Goal: Information Seeking & Learning: Learn about a topic

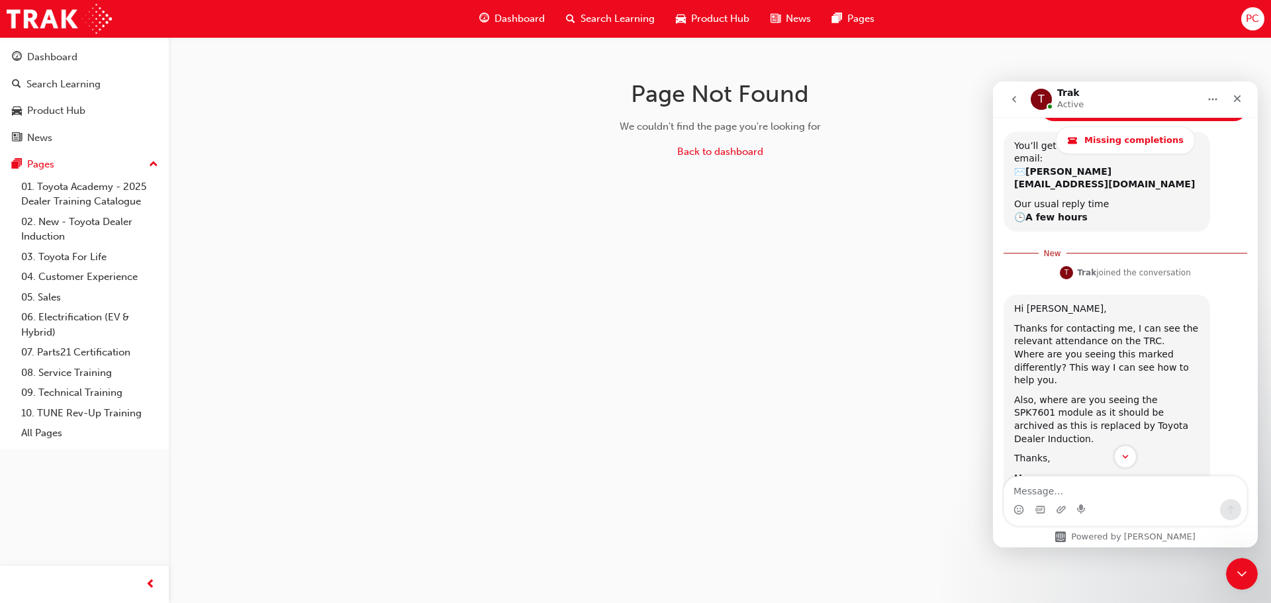
scroll to position [861, 0]
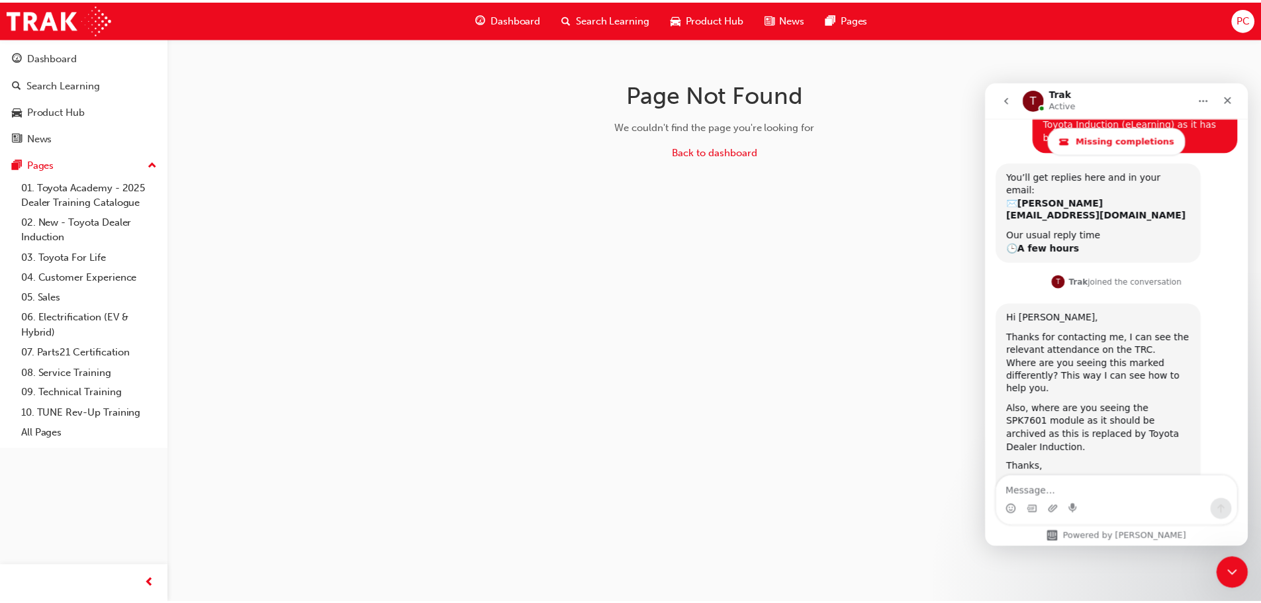
scroll to position [840, 0]
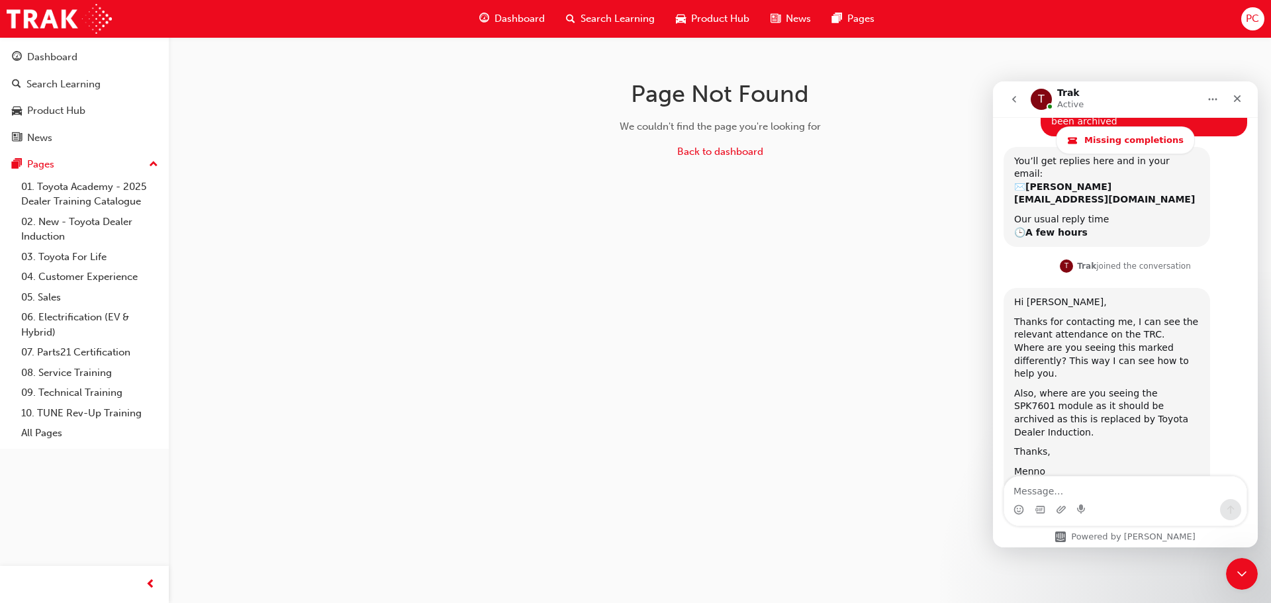
click at [528, 17] on span "Dashboard" at bounding box center [520, 18] width 50 height 15
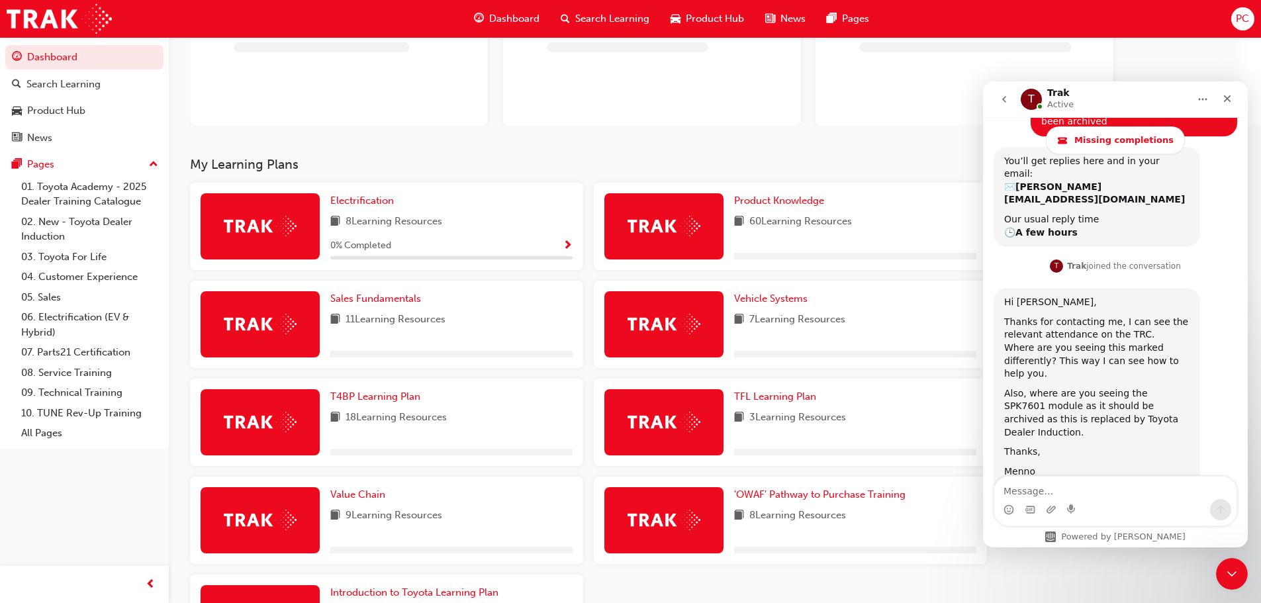
scroll to position [124, 0]
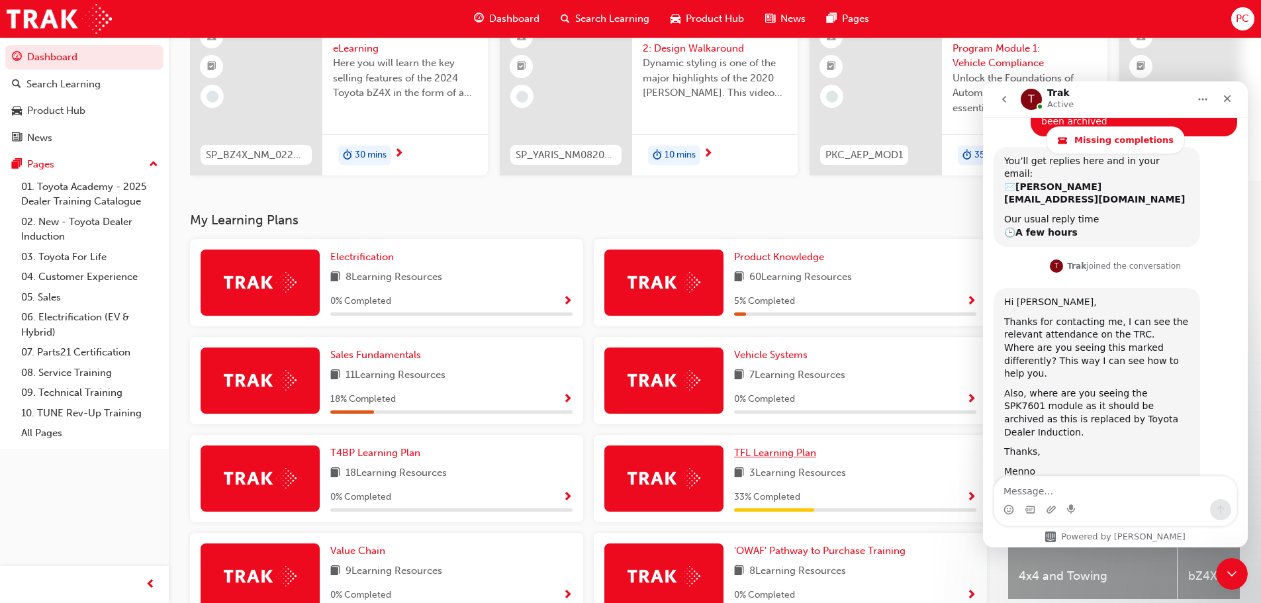
click at [795, 407] on span "0 % Completed" at bounding box center [764, 399] width 61 height 15
click at [788, 456] on span "TFL Learning Plan" at bounding box center [775, 453] width 82 height 12
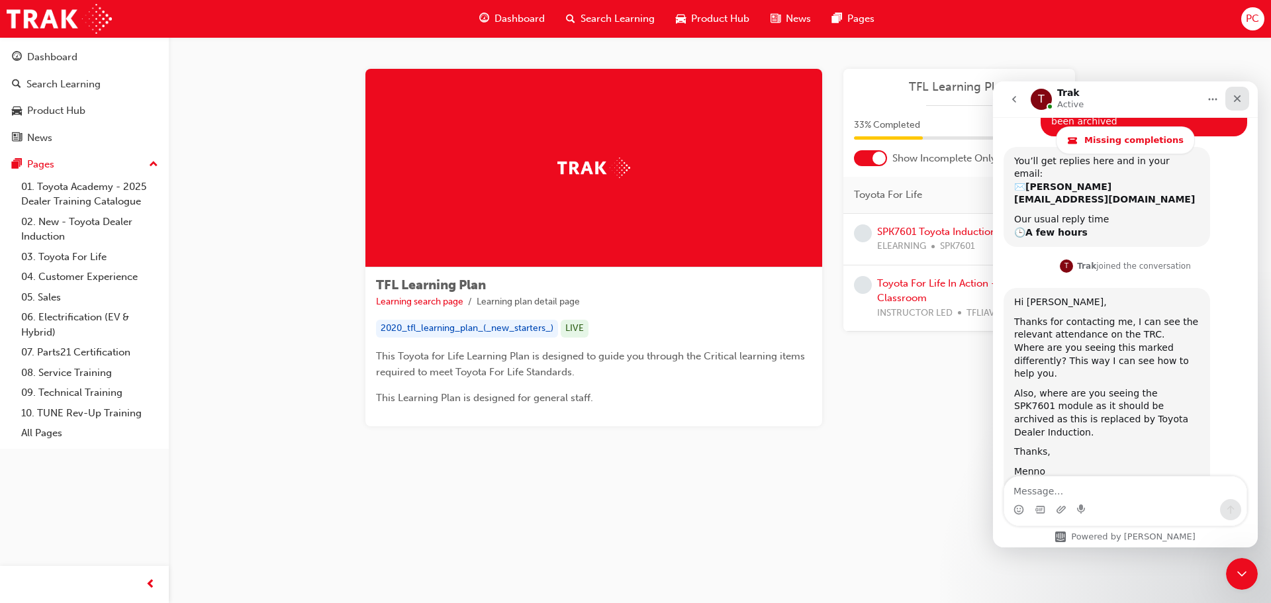
click at [1239, 101] on icon "Close" at bounding box center [1237, 98] width 7 height 7
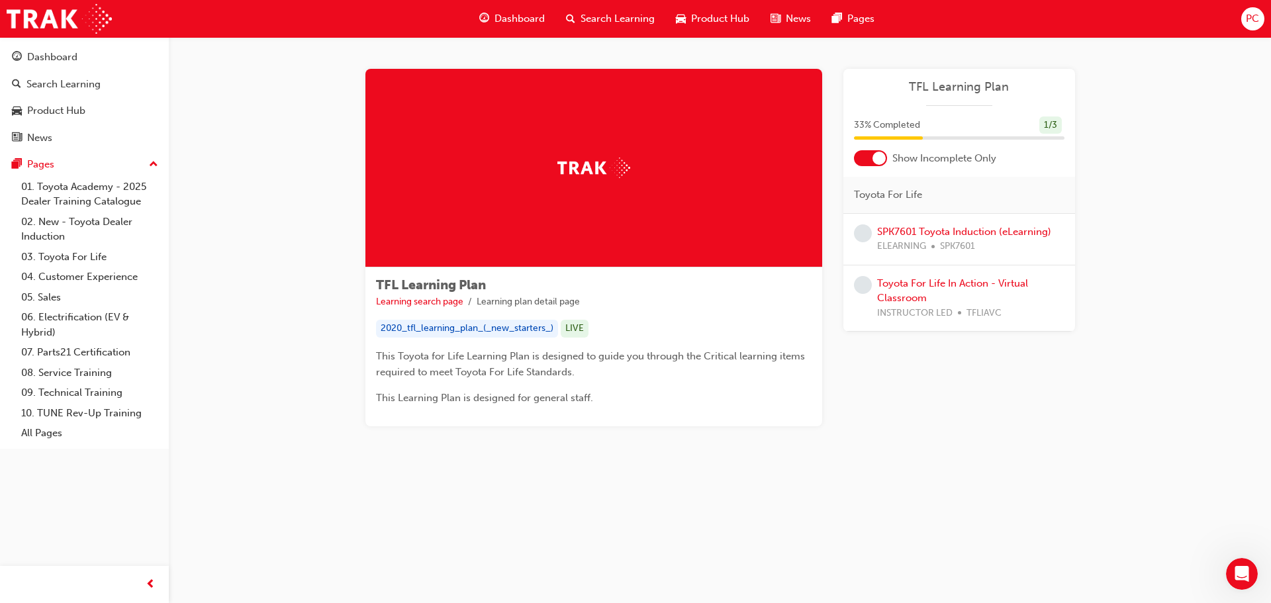
scroll to position [840, 0]
click at [883, 158] on div at bounding box center [879, 158] width 13 height 13
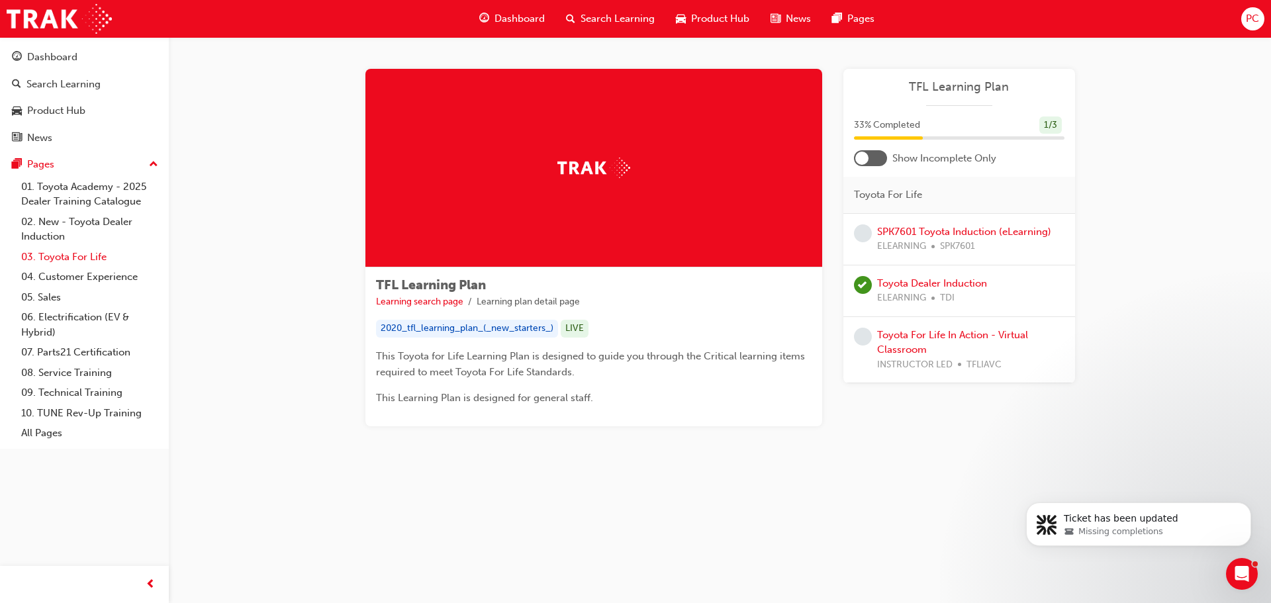
scroll to position [1400, 0]
